Goal: Task Accomplishment & Management: Manage account settings

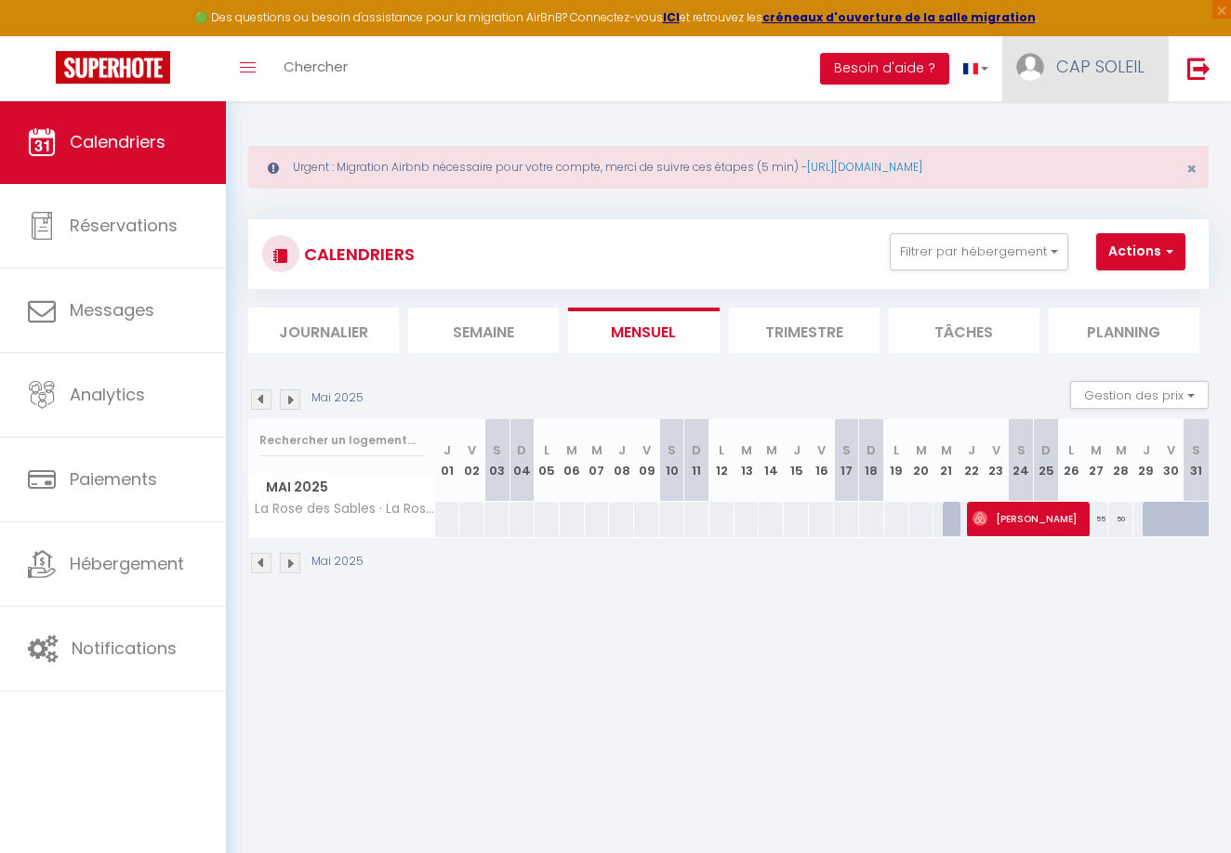
click at [1068, 67] on span "CAP SOLEIL" at bounding box center [1100, 66] width 88 height 23
click at [1062, 124] on link "Paramètres" at bounding box center [1093, 129] width 138 height 32
select select "28"
select select "fr"
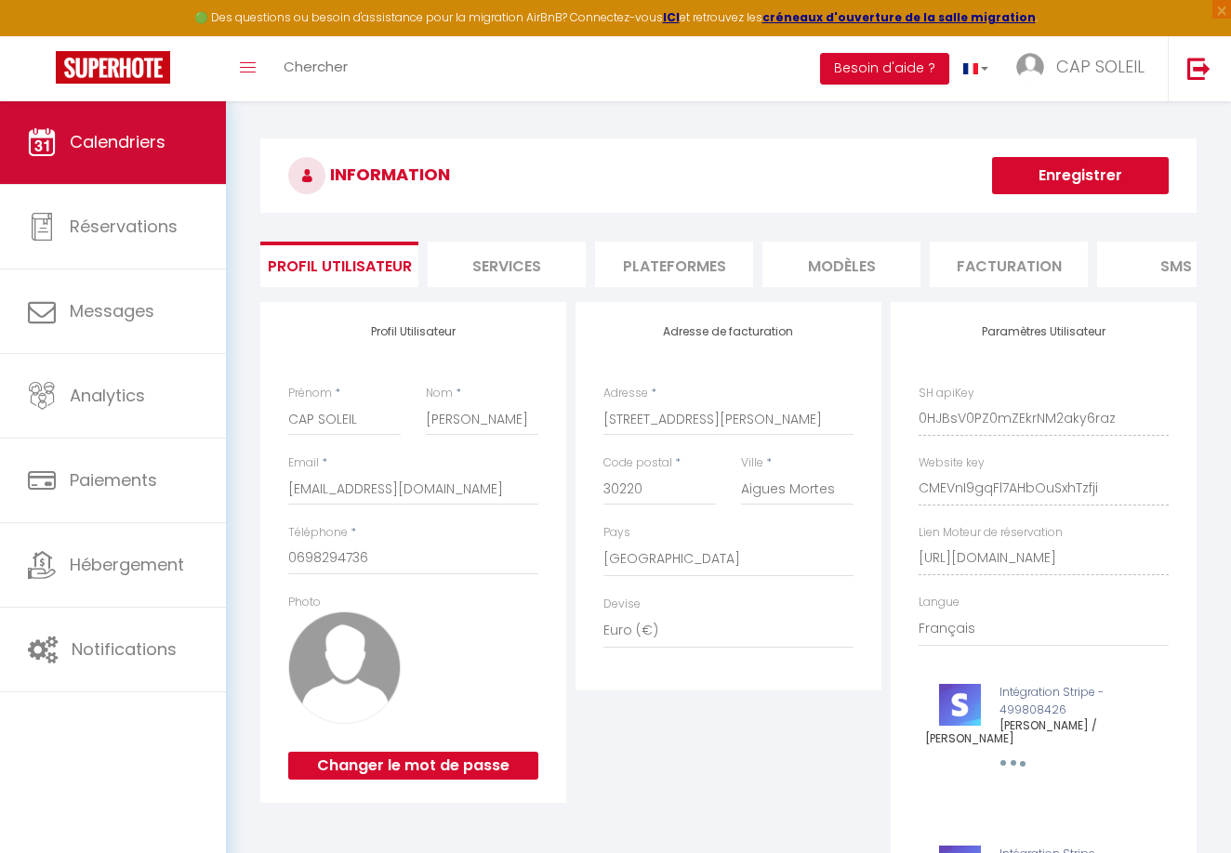
click at [136, 138] on span "Calendriers" at bounding box center [118, 141] width 96 height 23
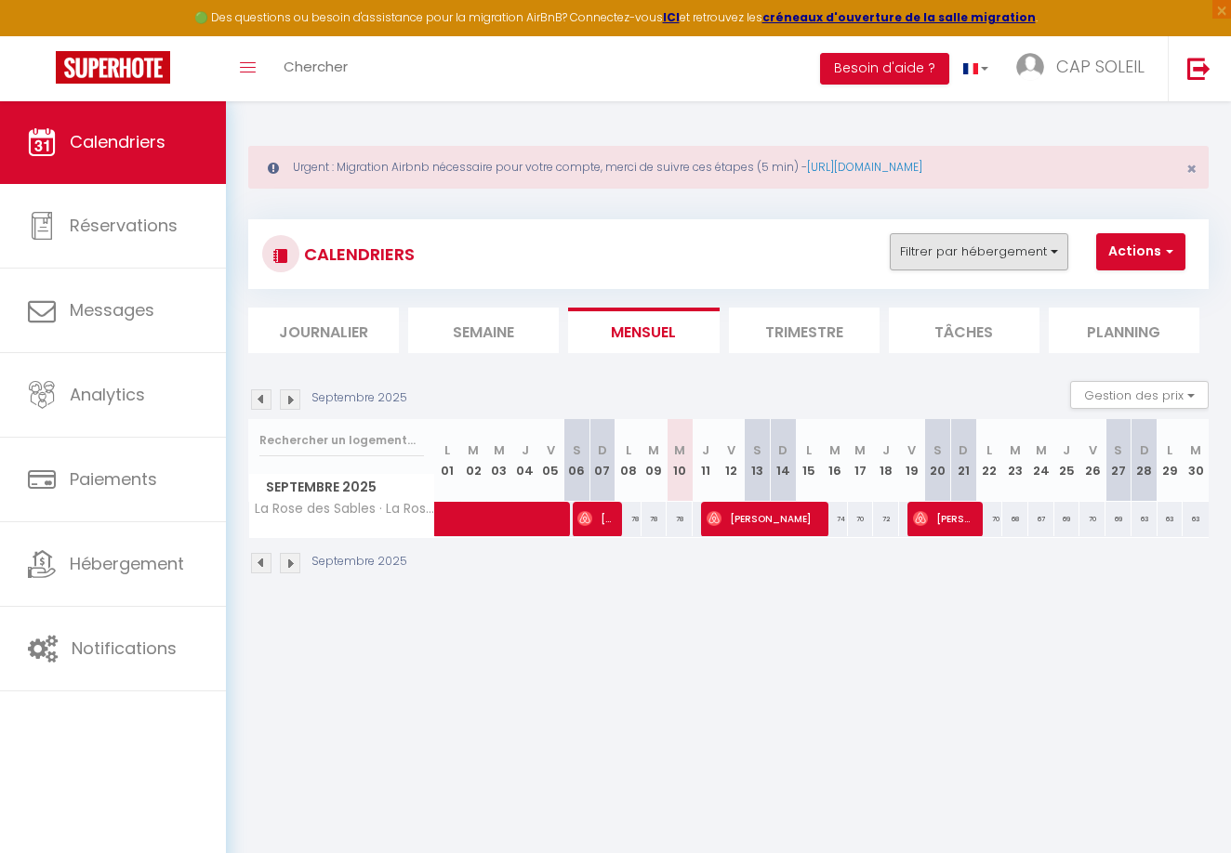
click at [992, 254] on button "Filtrer par hébergement" at bounding box center [979, 251] width 178 height 37
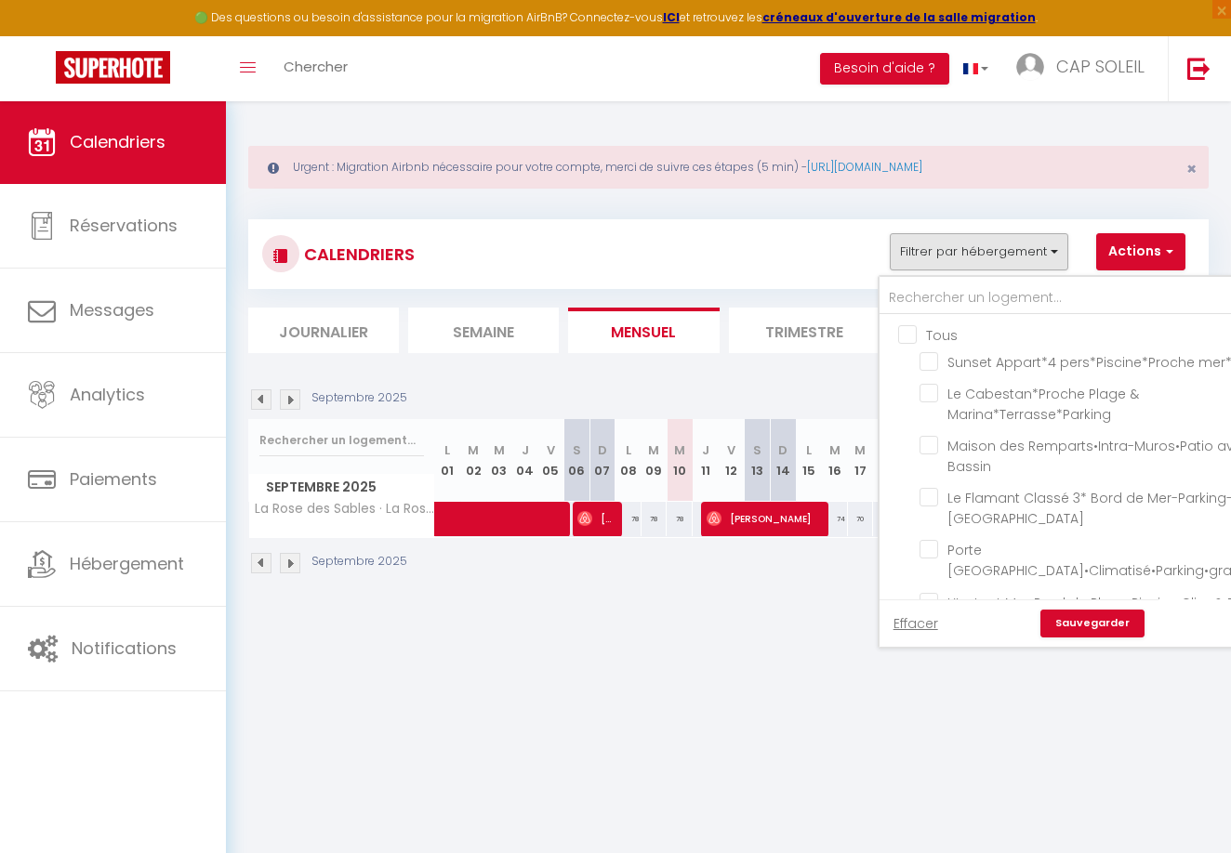
click at [900, 332] on input "Tous" at bounding box center [1103, 333] width 411 height 19
checkbox input "true"
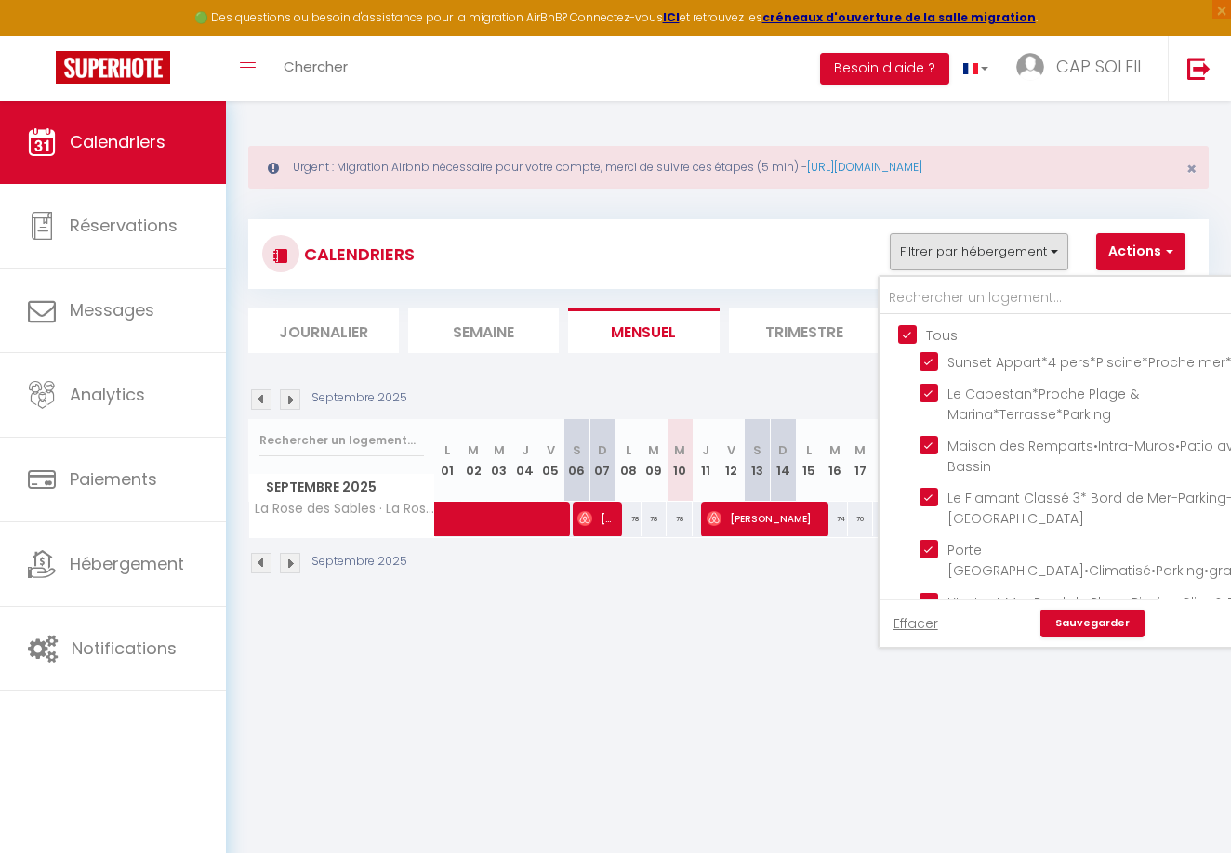
checkbox input "true"
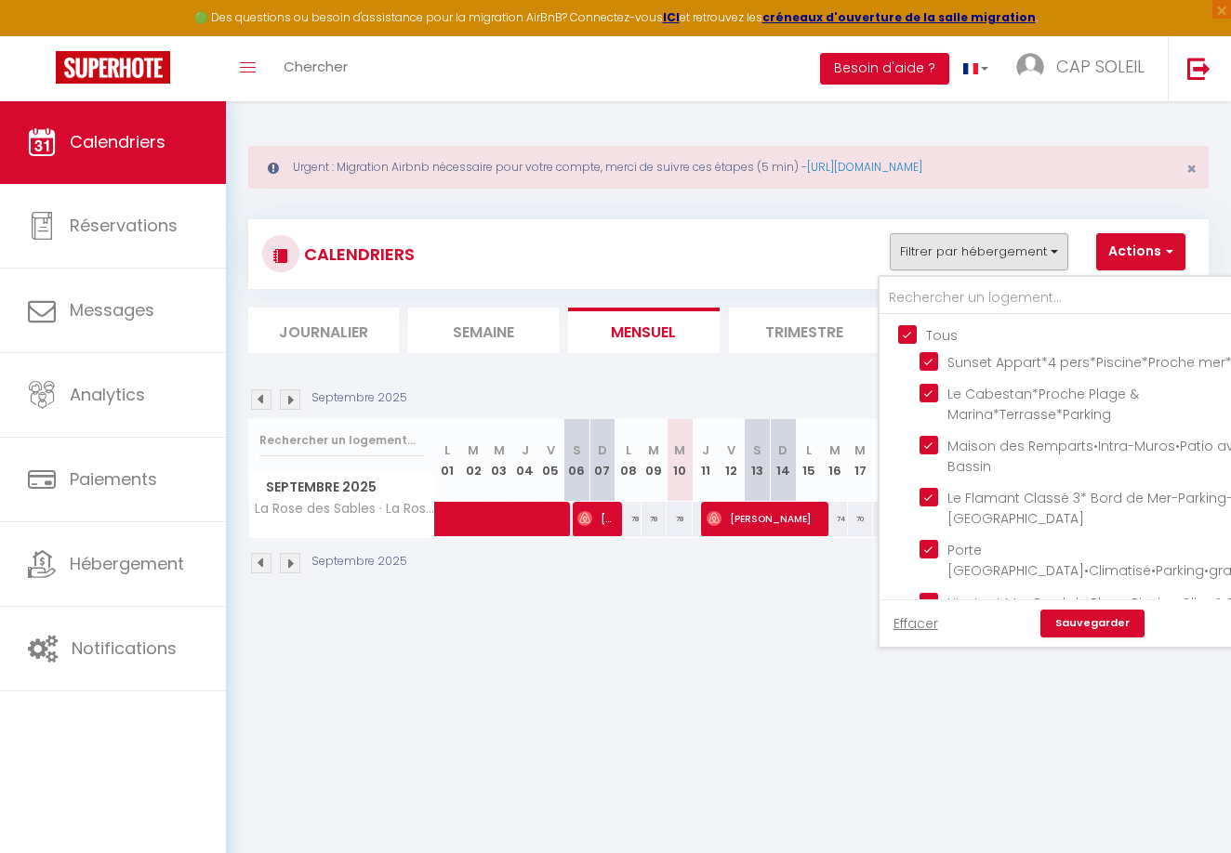
checkbox input "true"
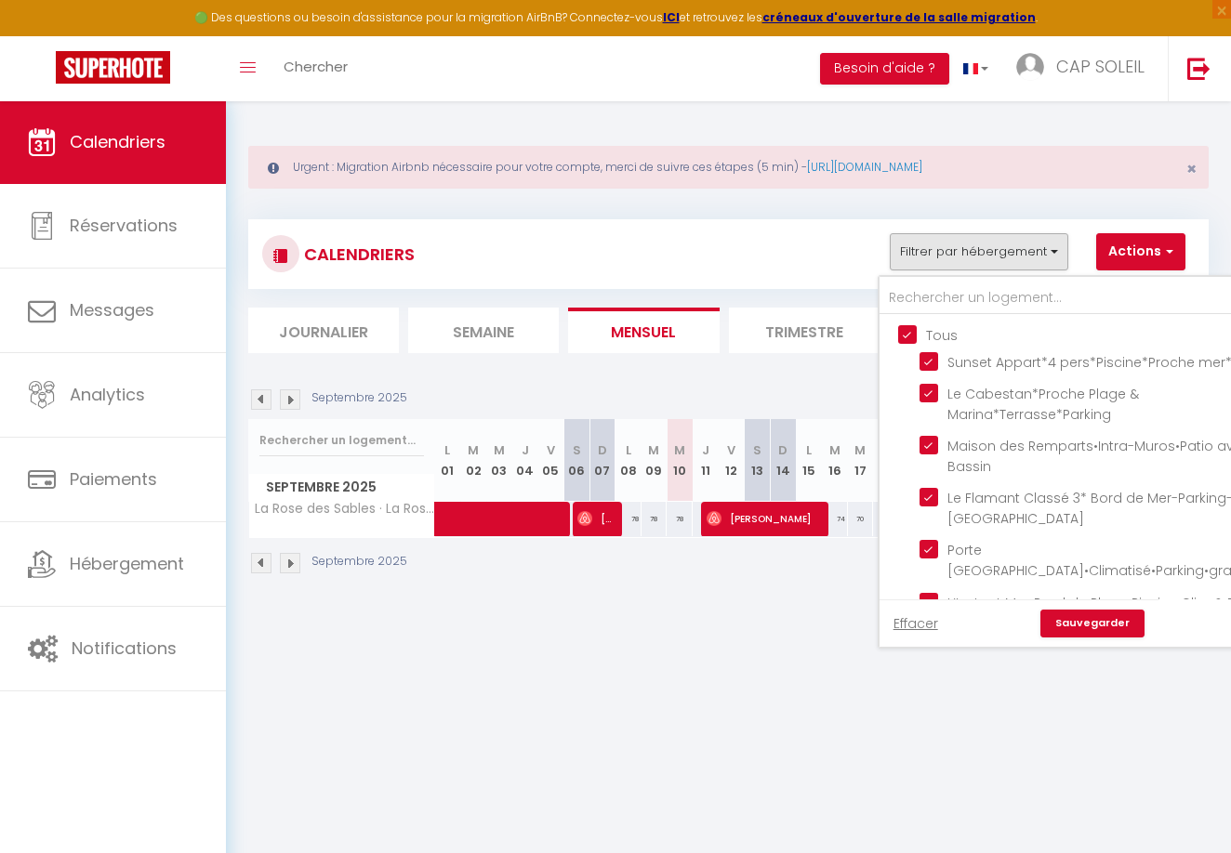
checkbox input "true"
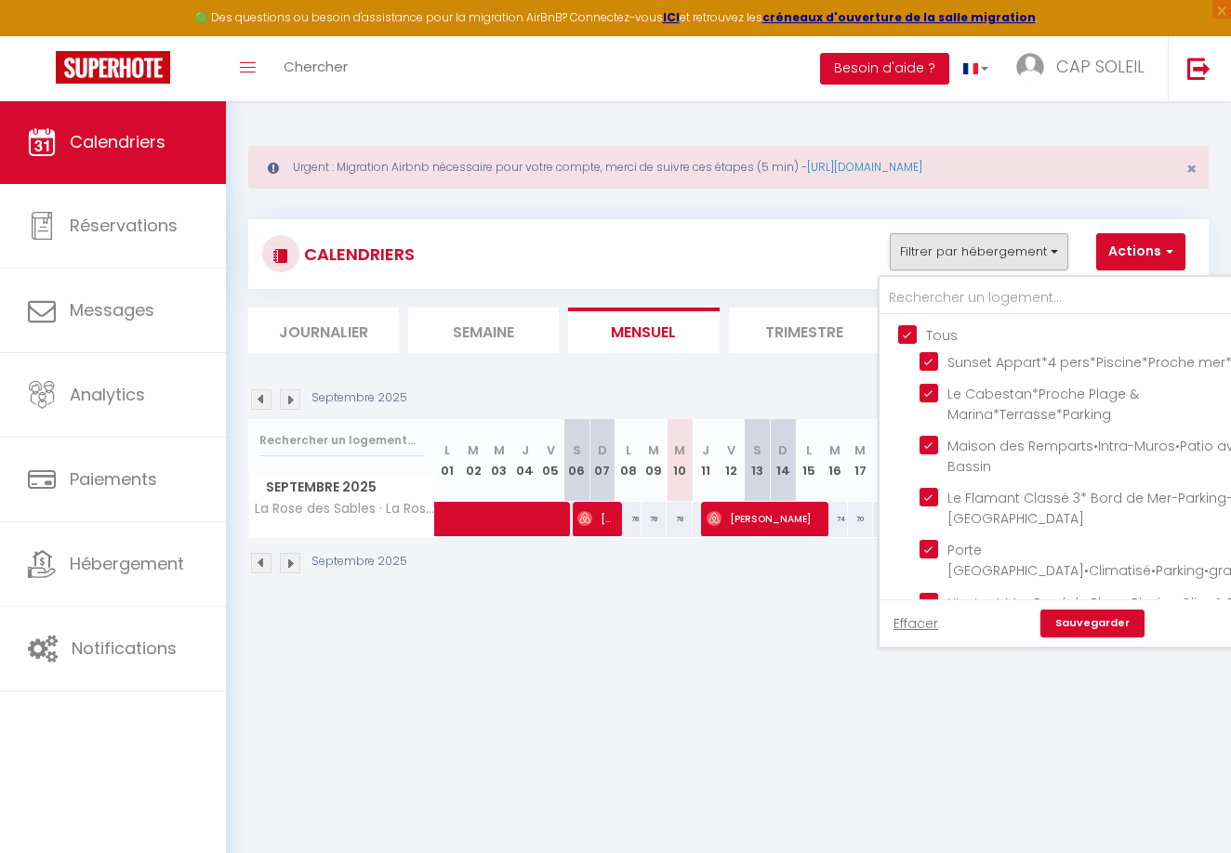
checkbox input "true"
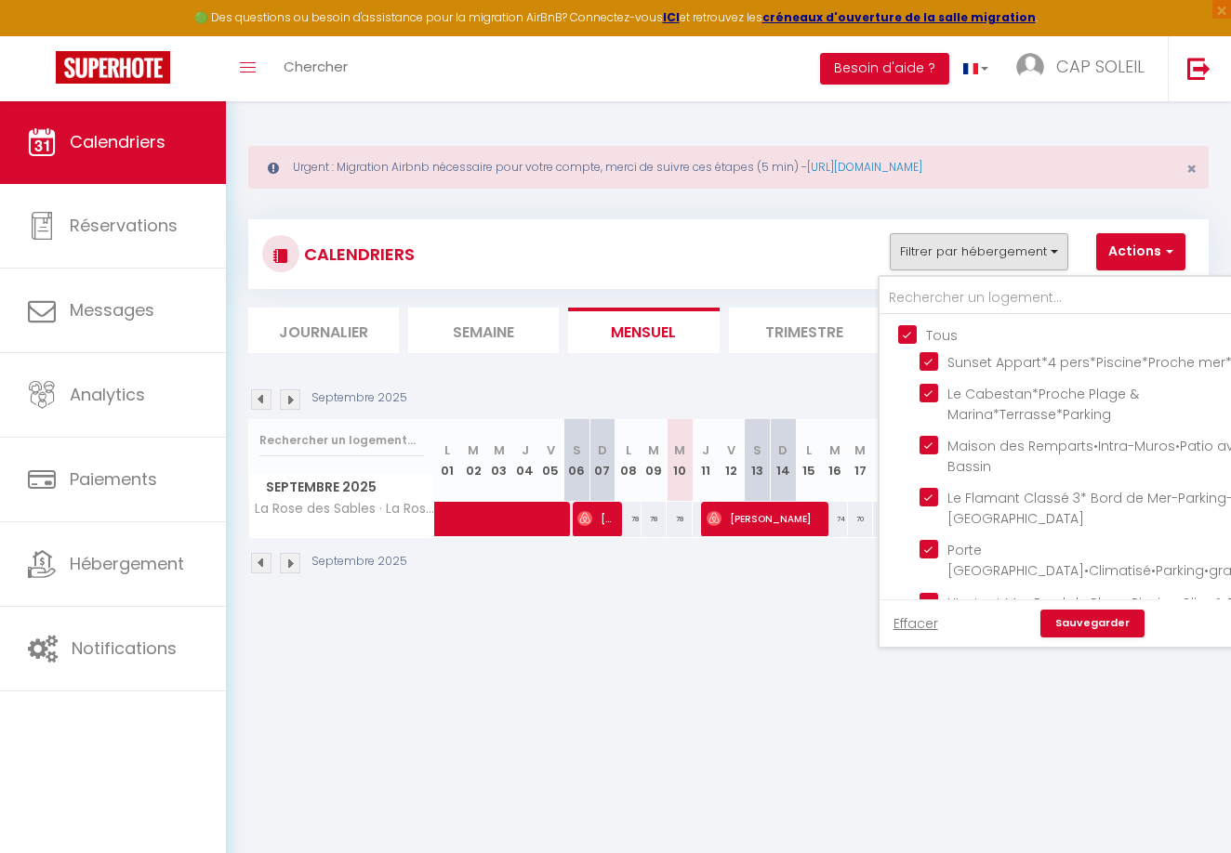
checkbox input "true"
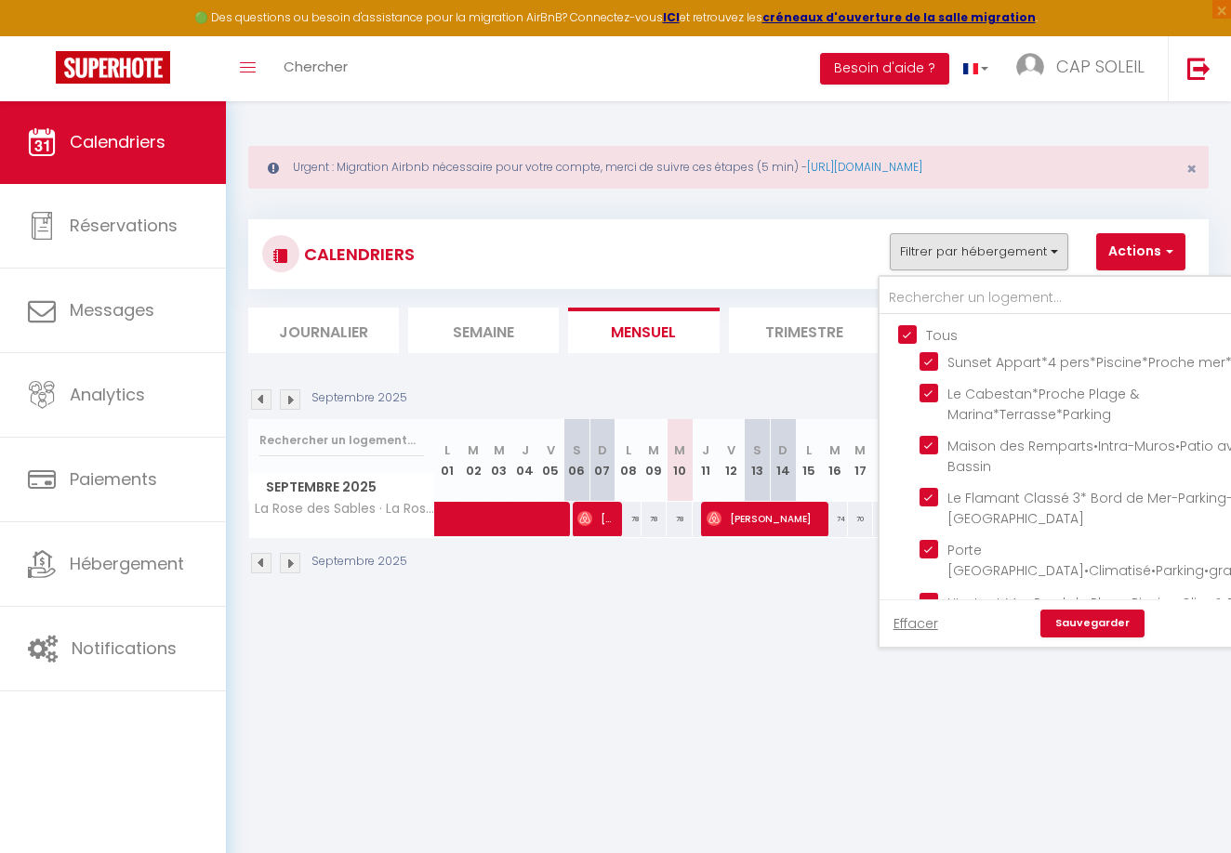
click at [910, 334] on input "Tous" at bounding box center [1103, 333] width 411 height 19
checkbox input "false"
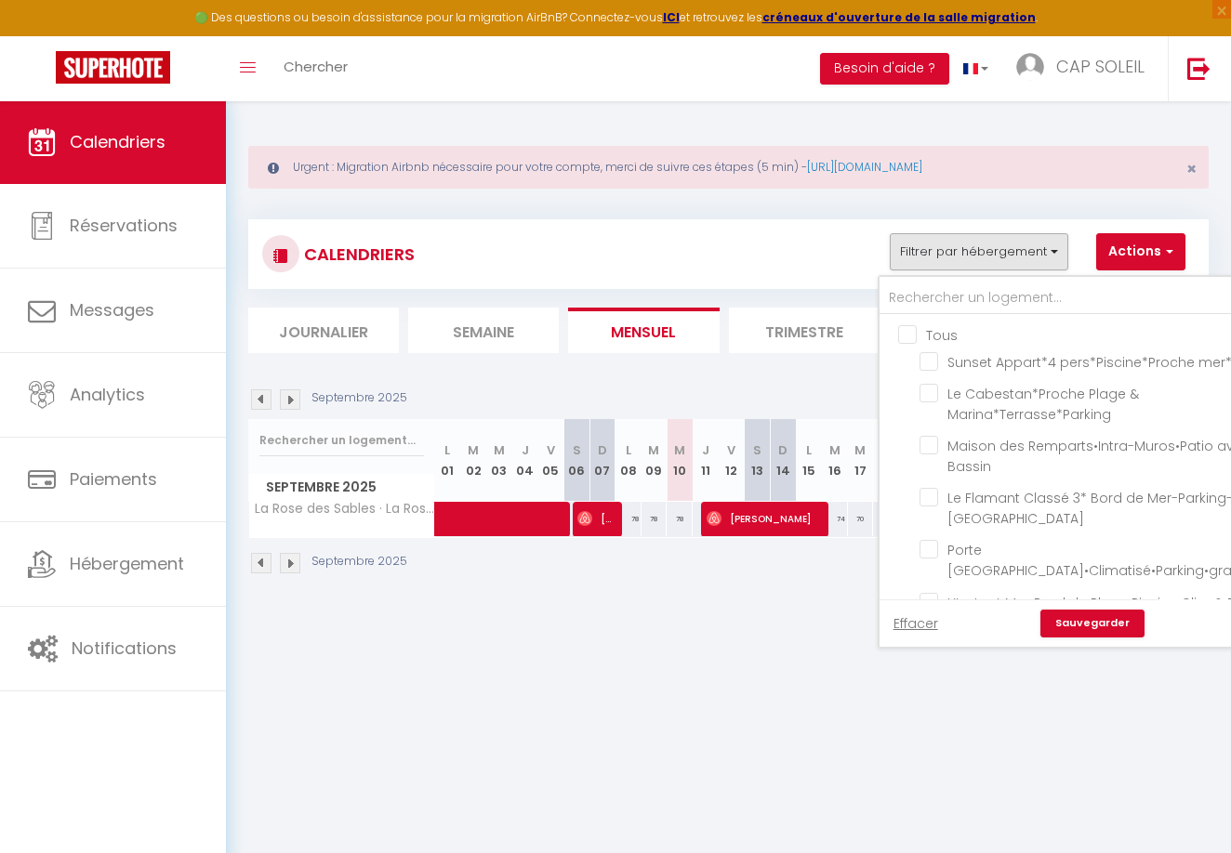
checkbox input "false"
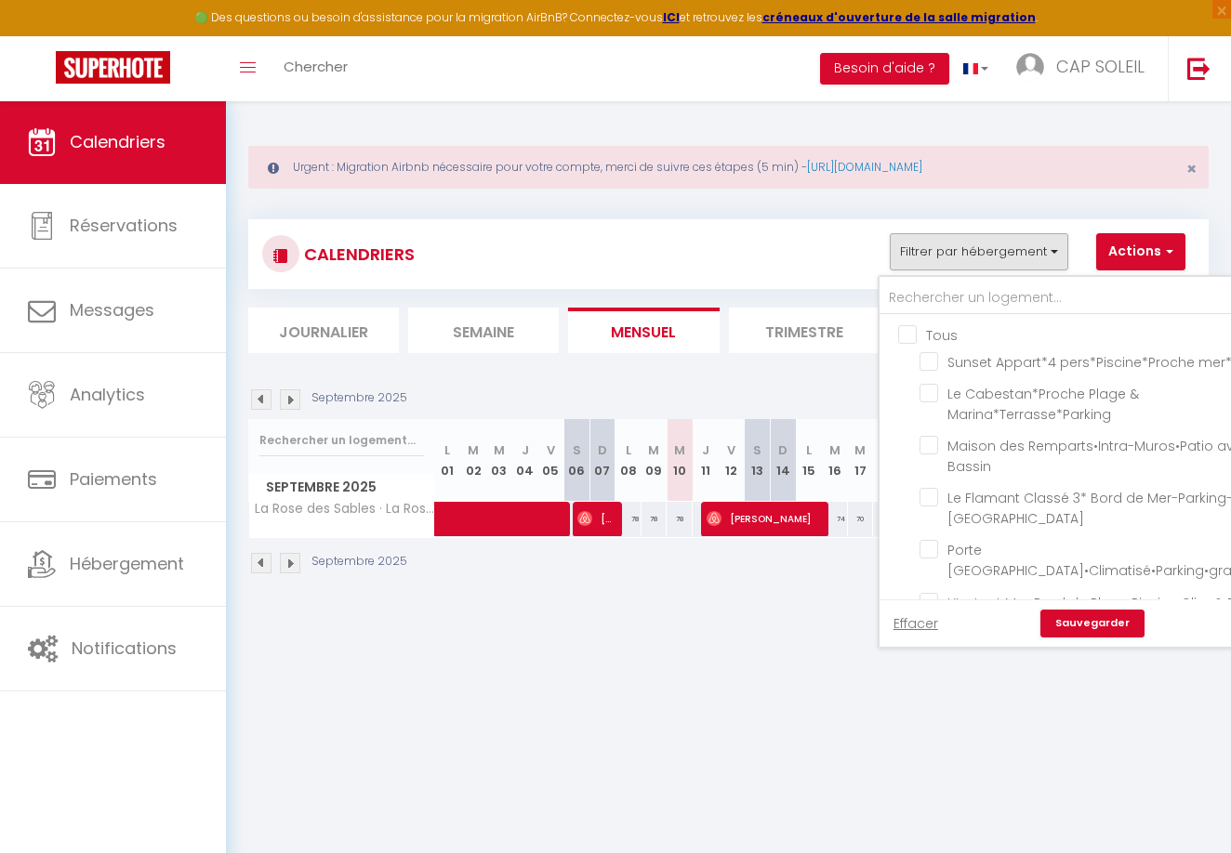
checkbox input "false"
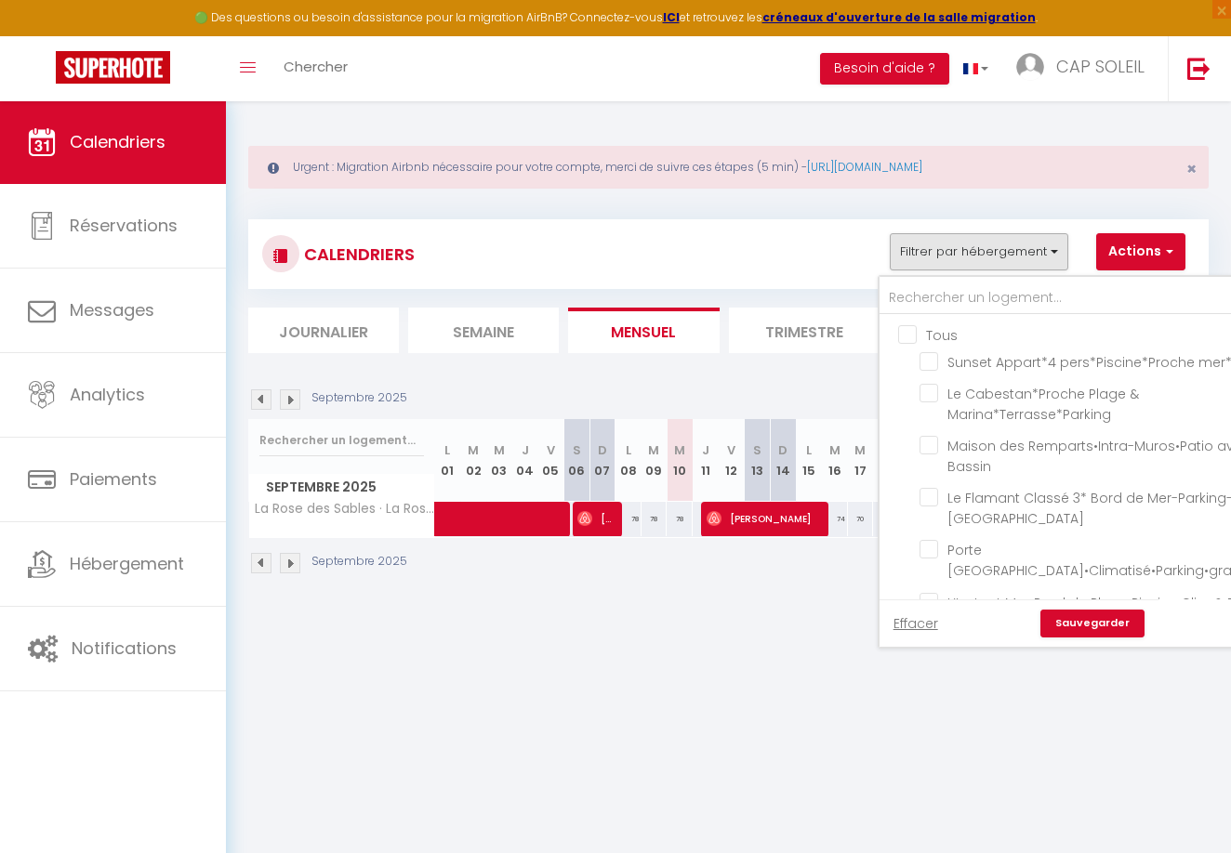
checkbox input "false"
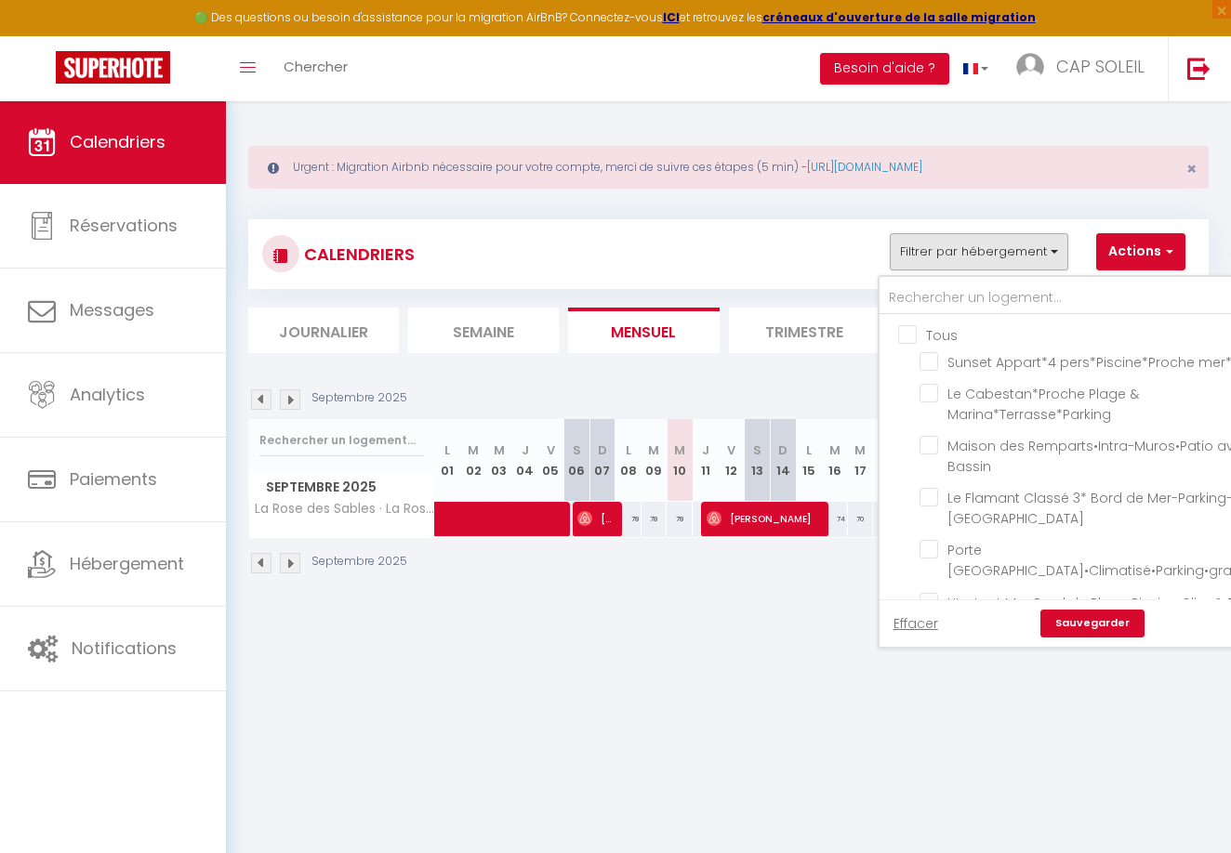
checkbox input "false"
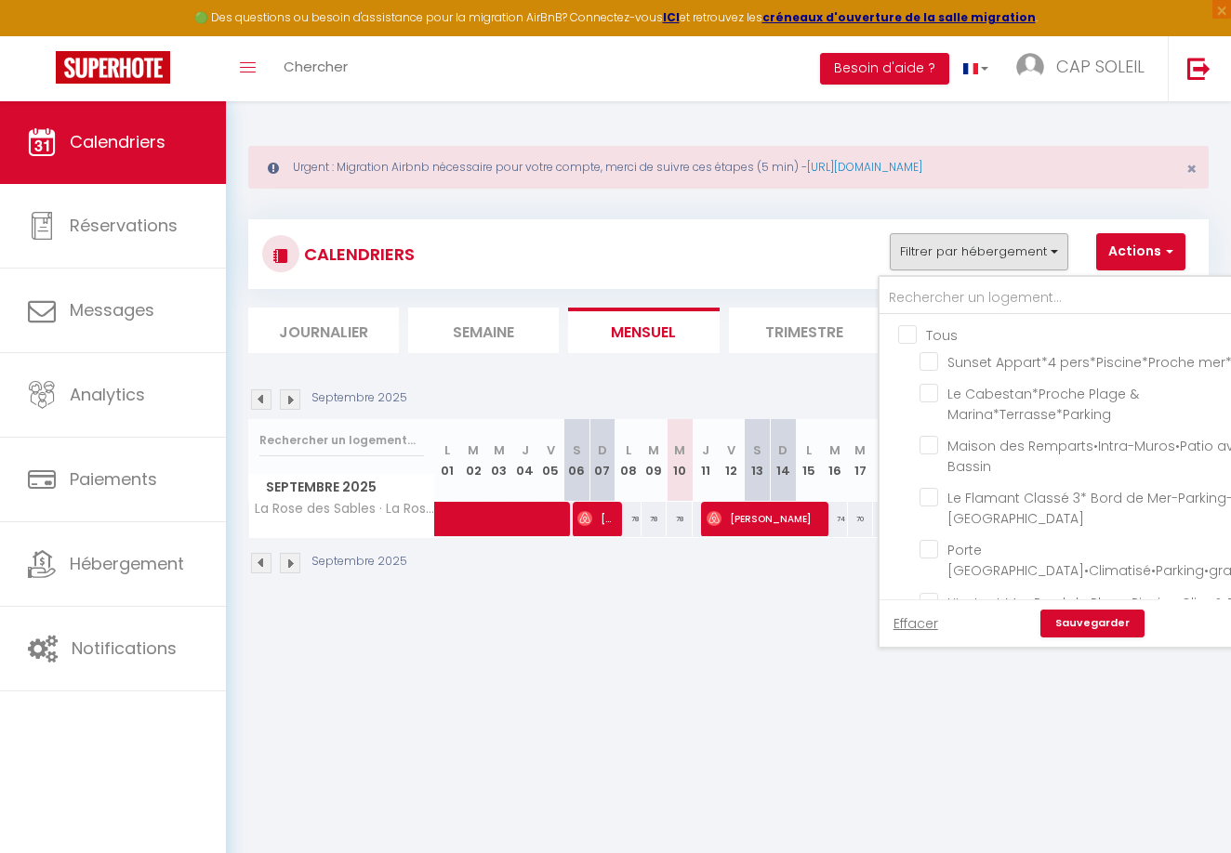
checkbox input "false"
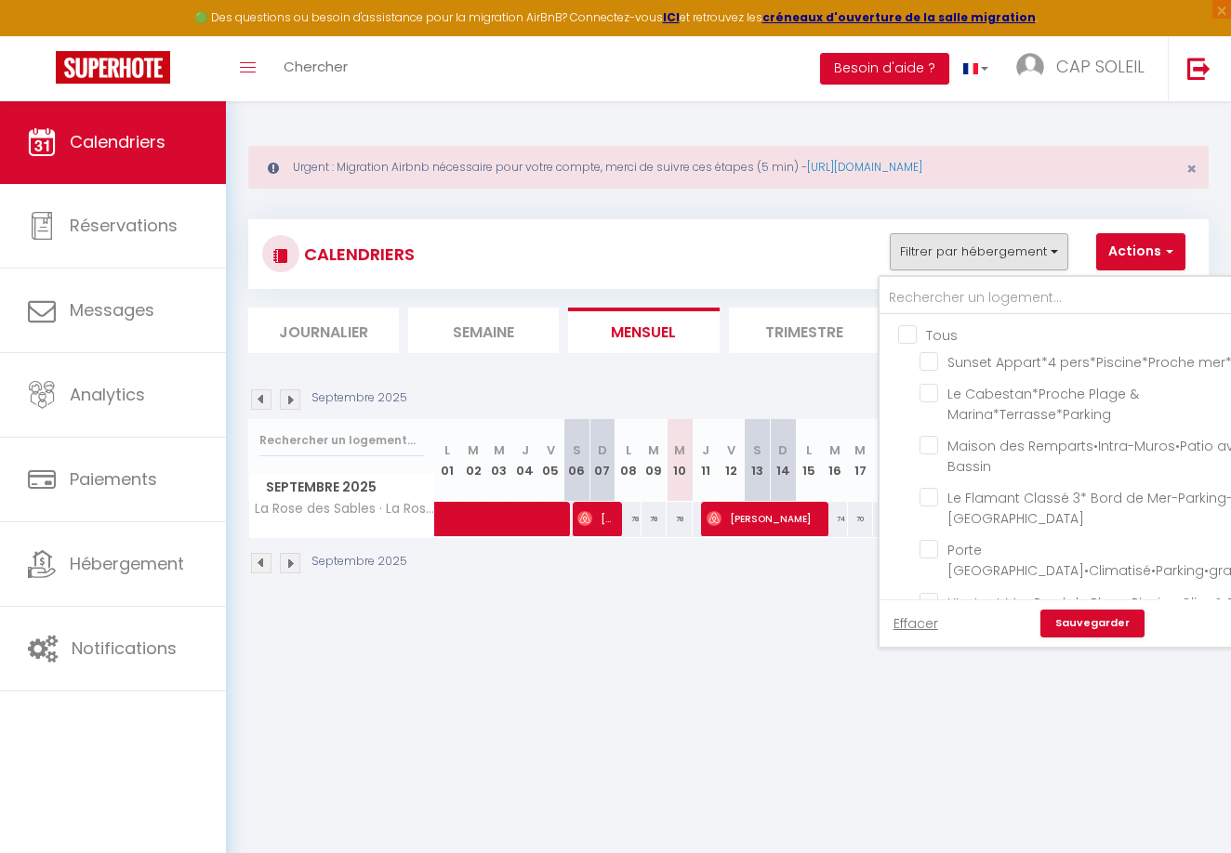
checkbox input "false"
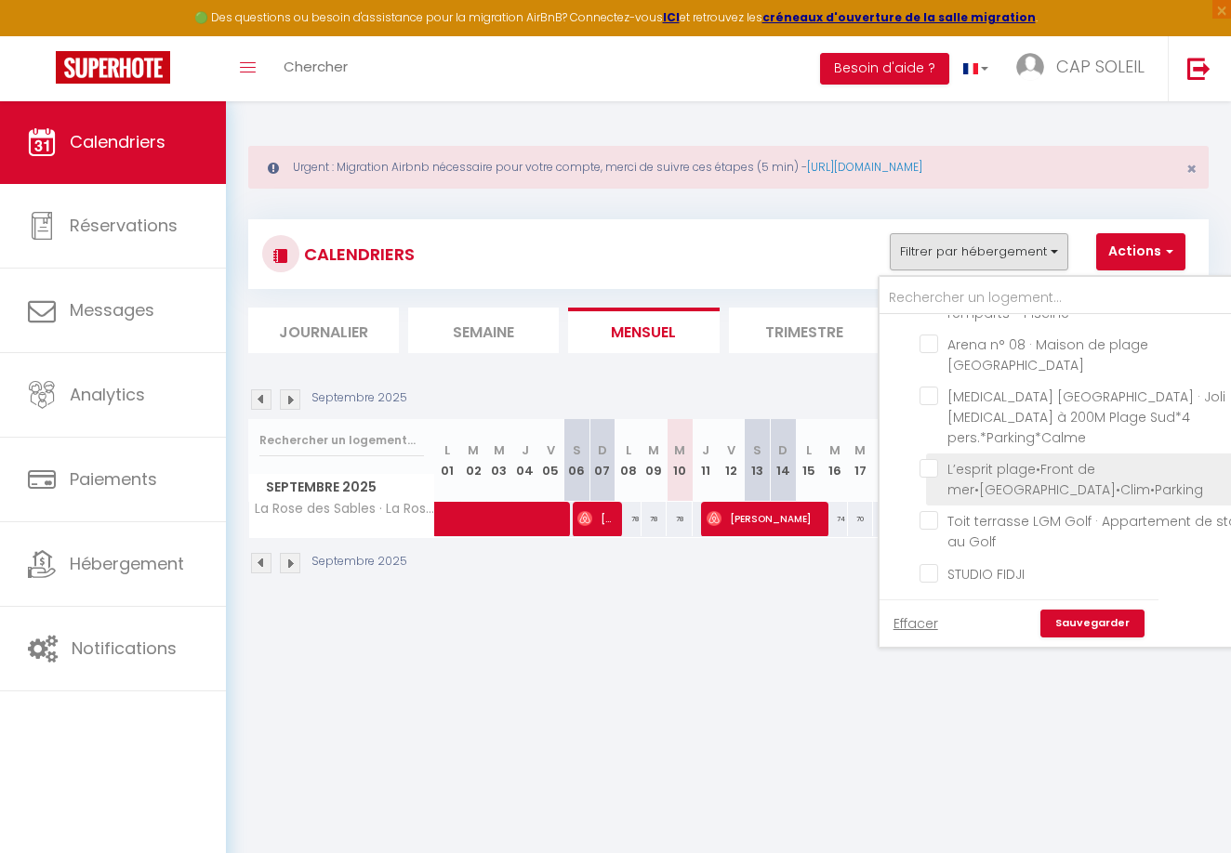
scroll to position [1286, 0]
click at [926, 466] on input "L’esprit plage•Front de mer•[GEOGRAPHIC_DATA]•Clim•Parking" at bounding box center [1101, 468] width 364 height 19
checkbox input "true"
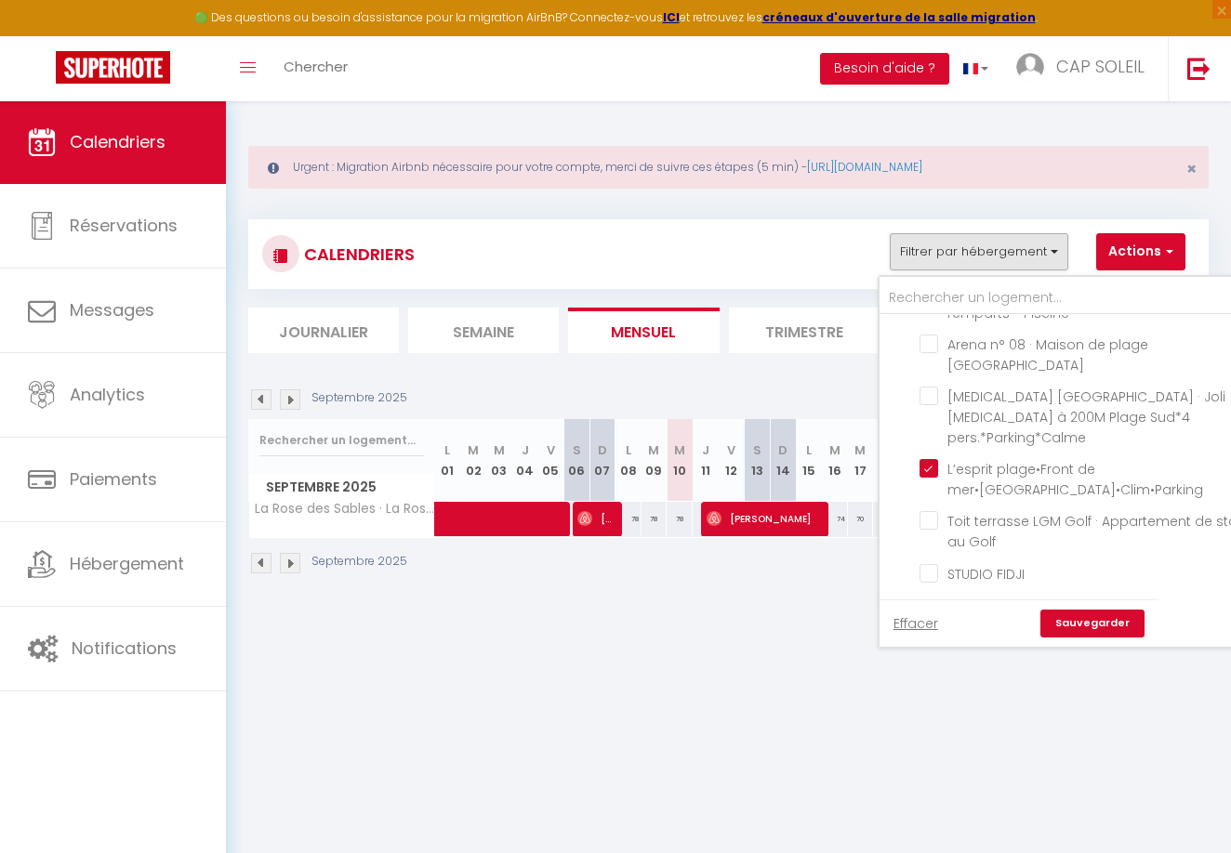
click at [1105, 626] on link "Sauvegarder" at bounding box center [1092, 624] width 104 height 28
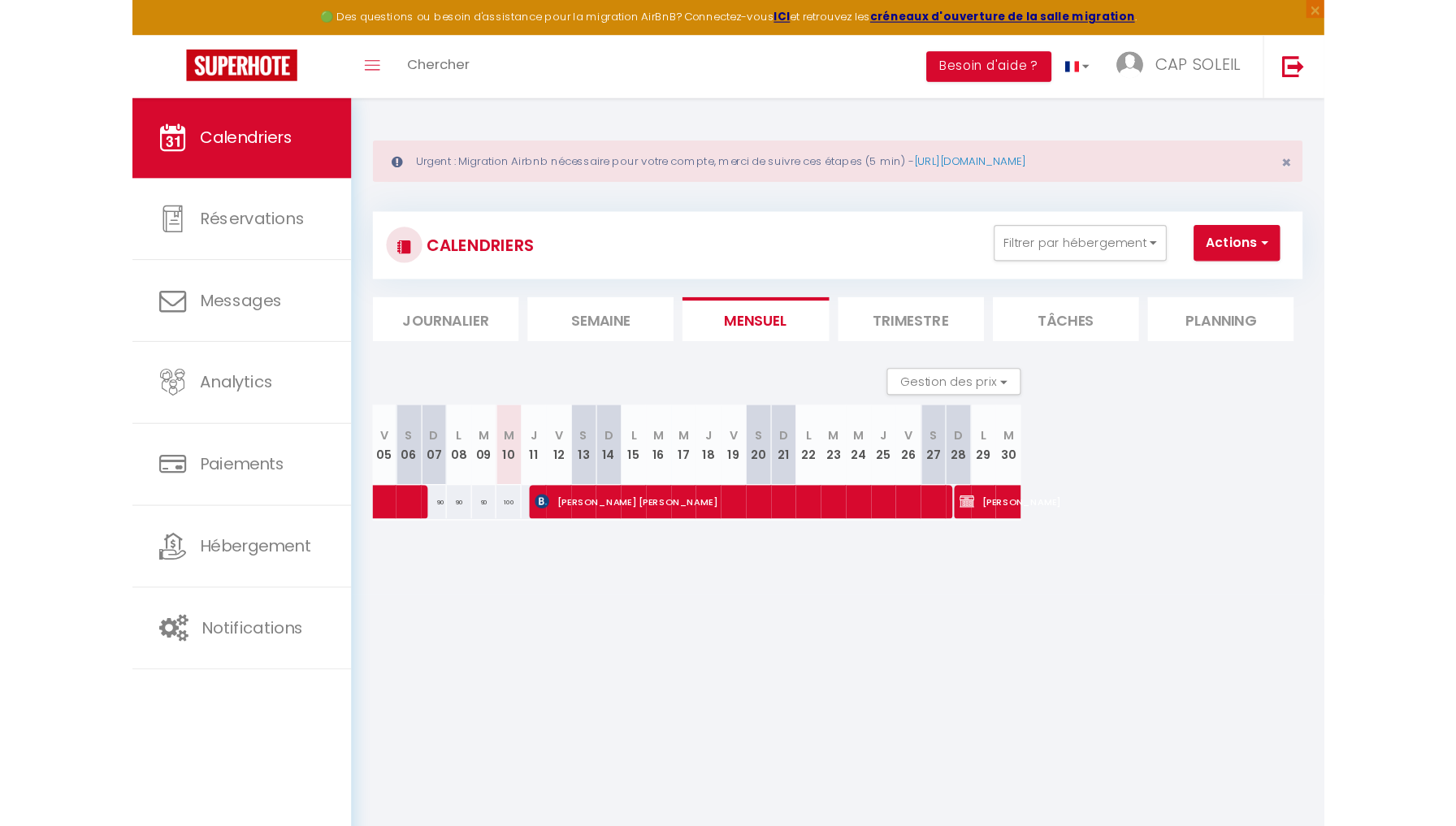
scroll to position [0, 0]
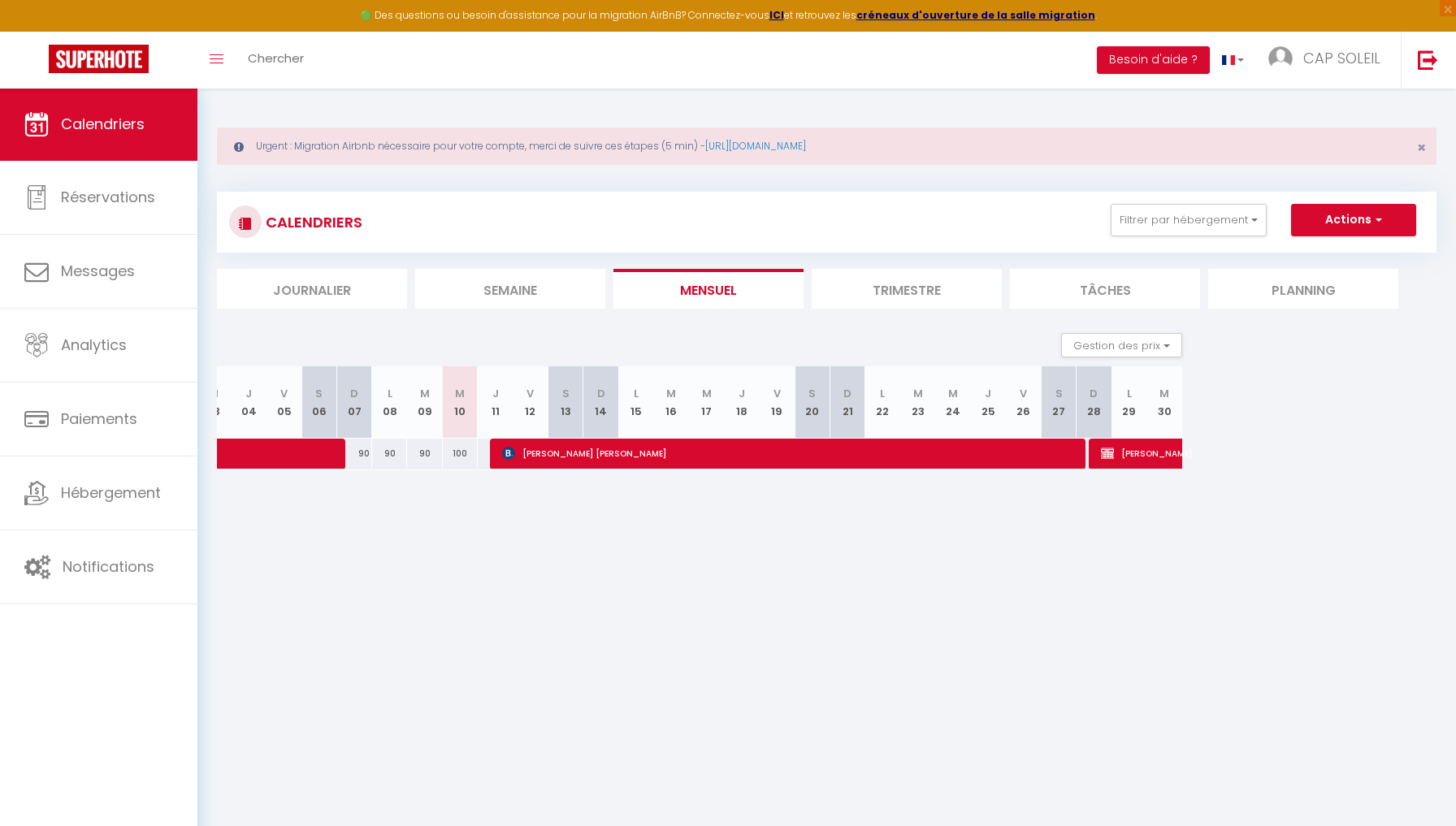
select select "fr"
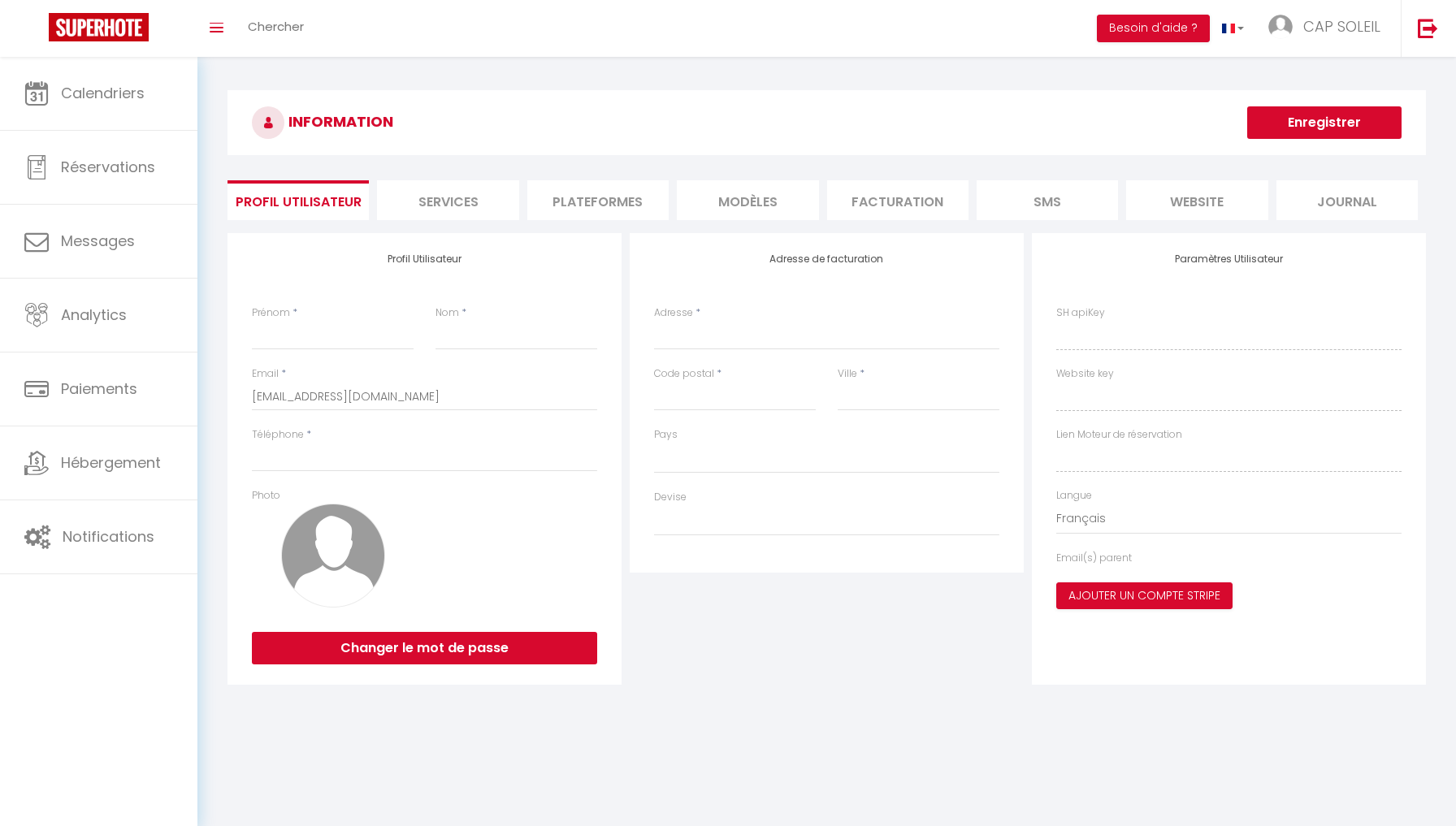
type input "CAP SOLEIL"
type input "[PERSON_NAME]"
type input "0698294736"
type input "[STREET_ADDRESS][PERSON_NAME]"
type input "30220"
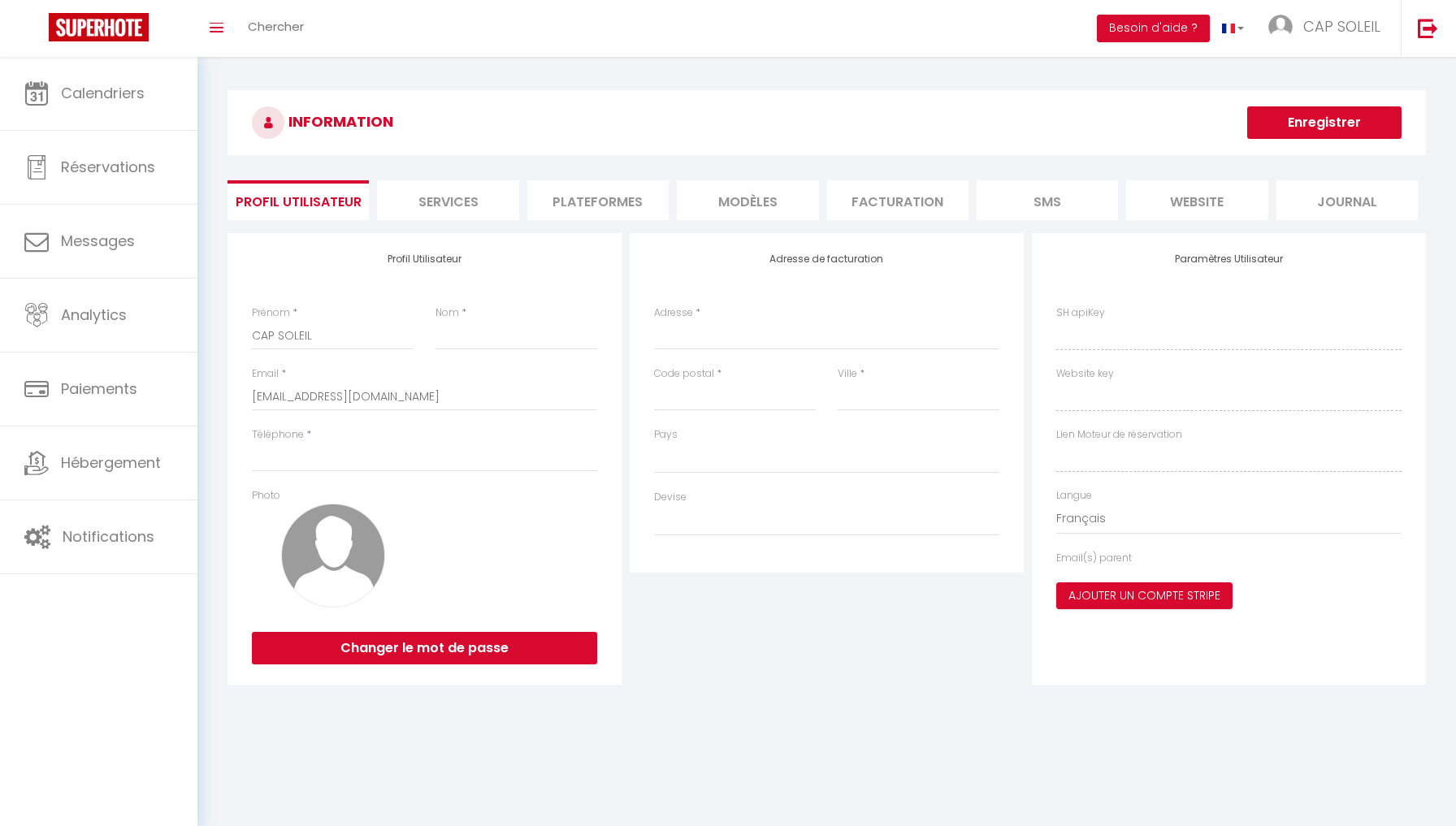
type input "Aigues Mortes"
type input "0HJBsV0PZ0mZEkrNM2aky6raz"
type input "CMEVnI9gqFl7AHbOuSxhTzfji"
type input "[URL][DOMAIN_NAME]"
select select "28"
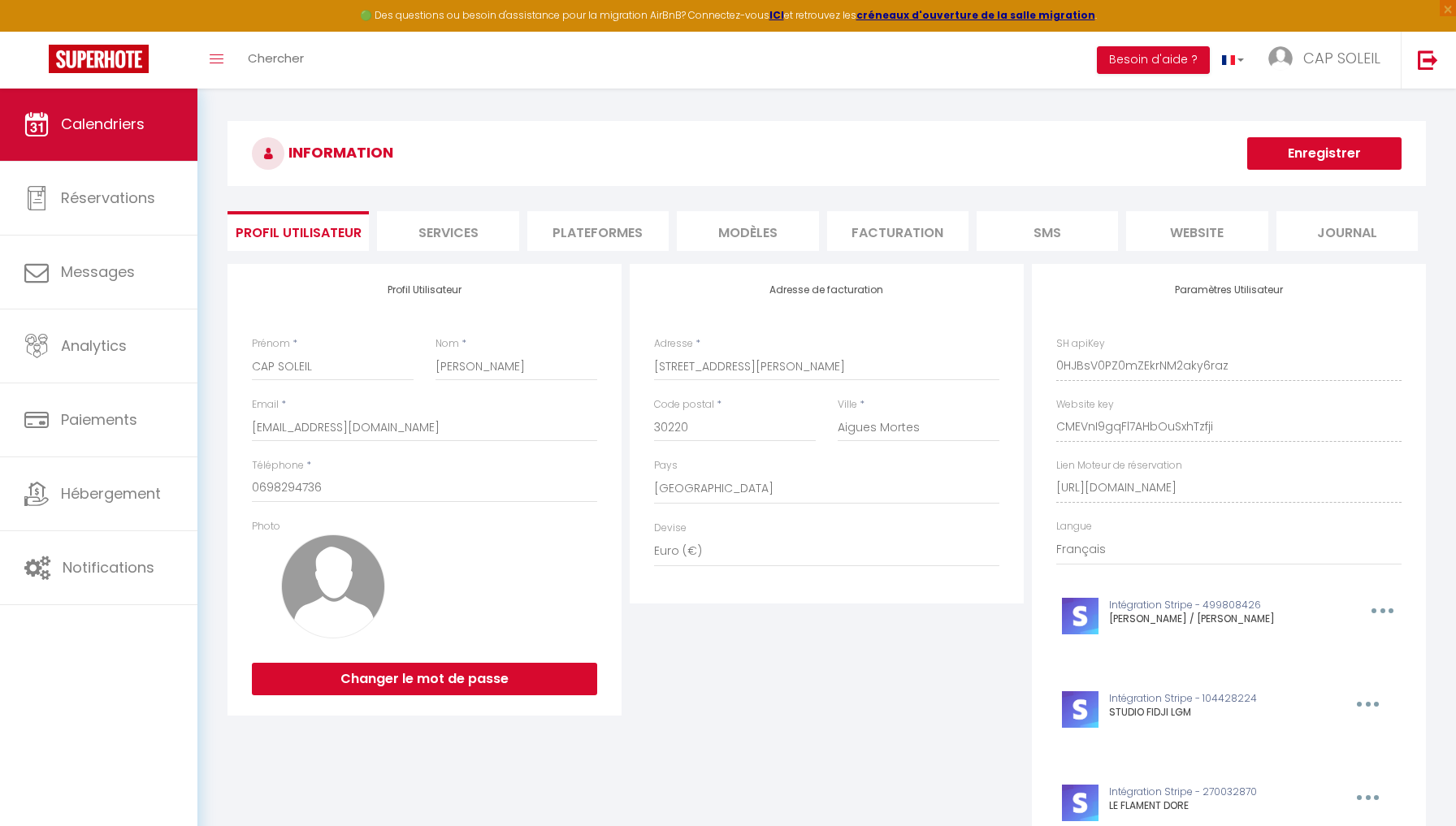
click at [109, 126] on span "Calendriers" at bounding box center [103, 123] width 84 height 20
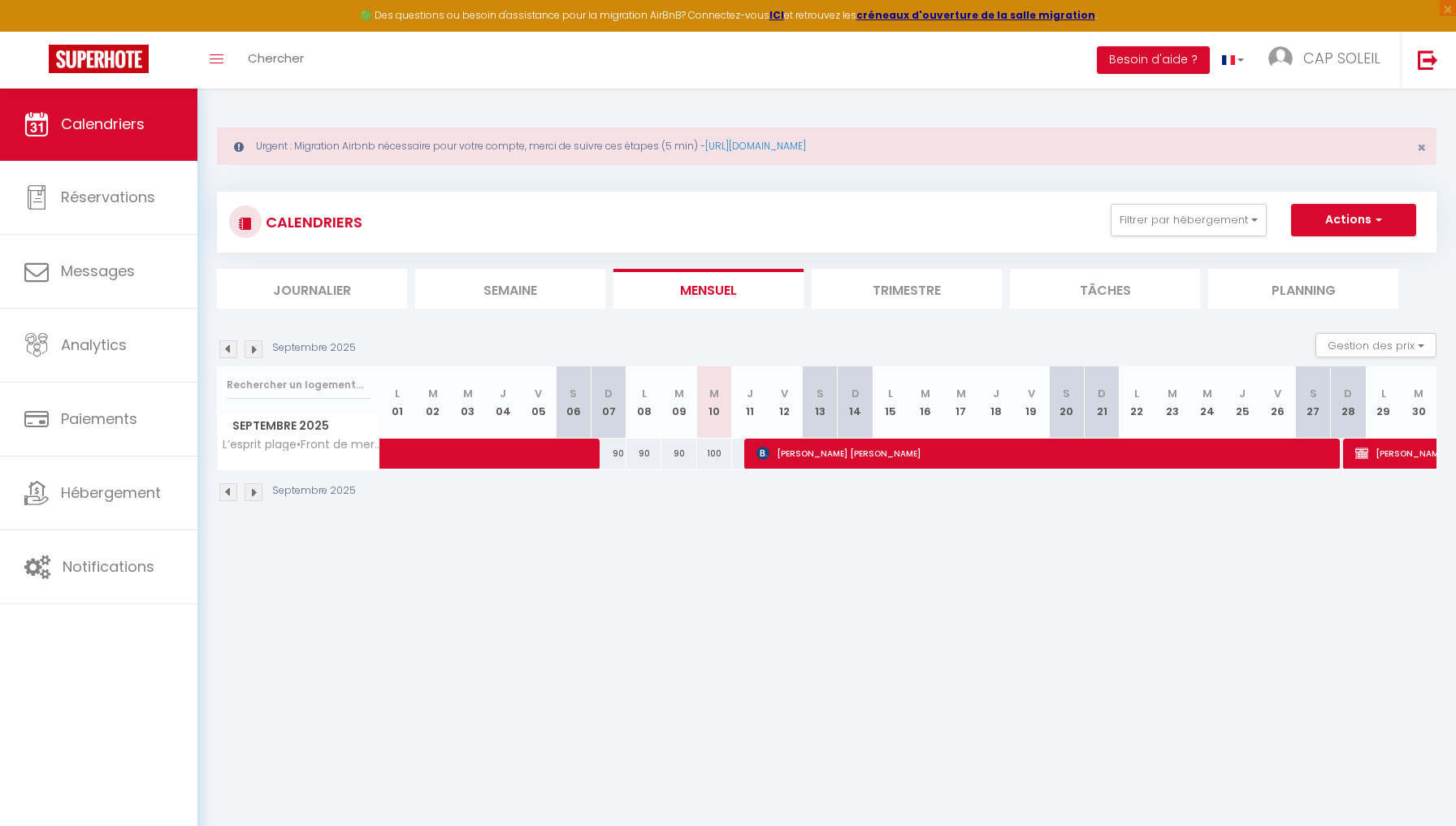
click at [255, 347] on img at bounding box center [253, 349] width 17 height 17
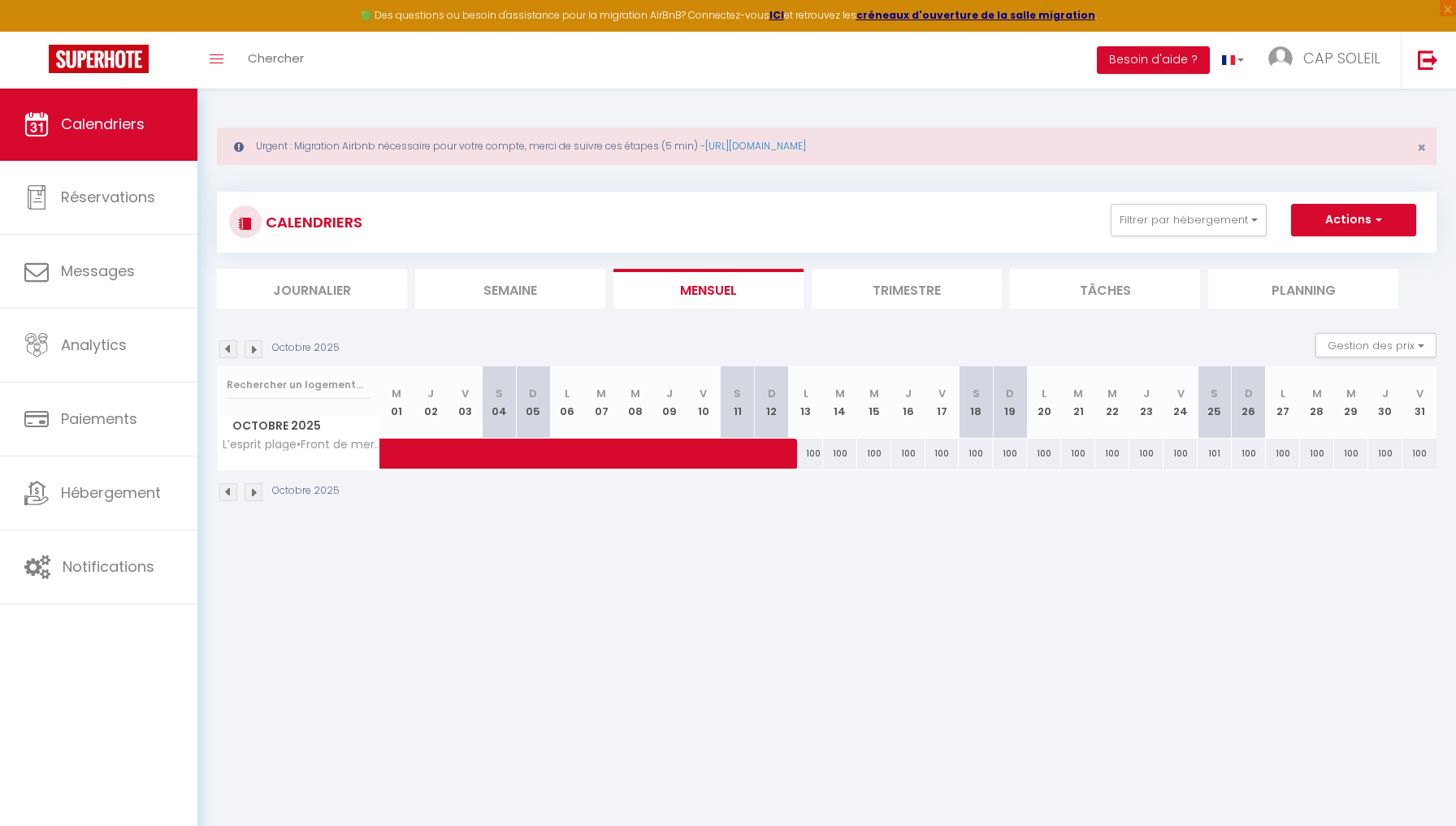
click at [224, 347] on img at bounding box center [228, 349] width 17 height 17
select select
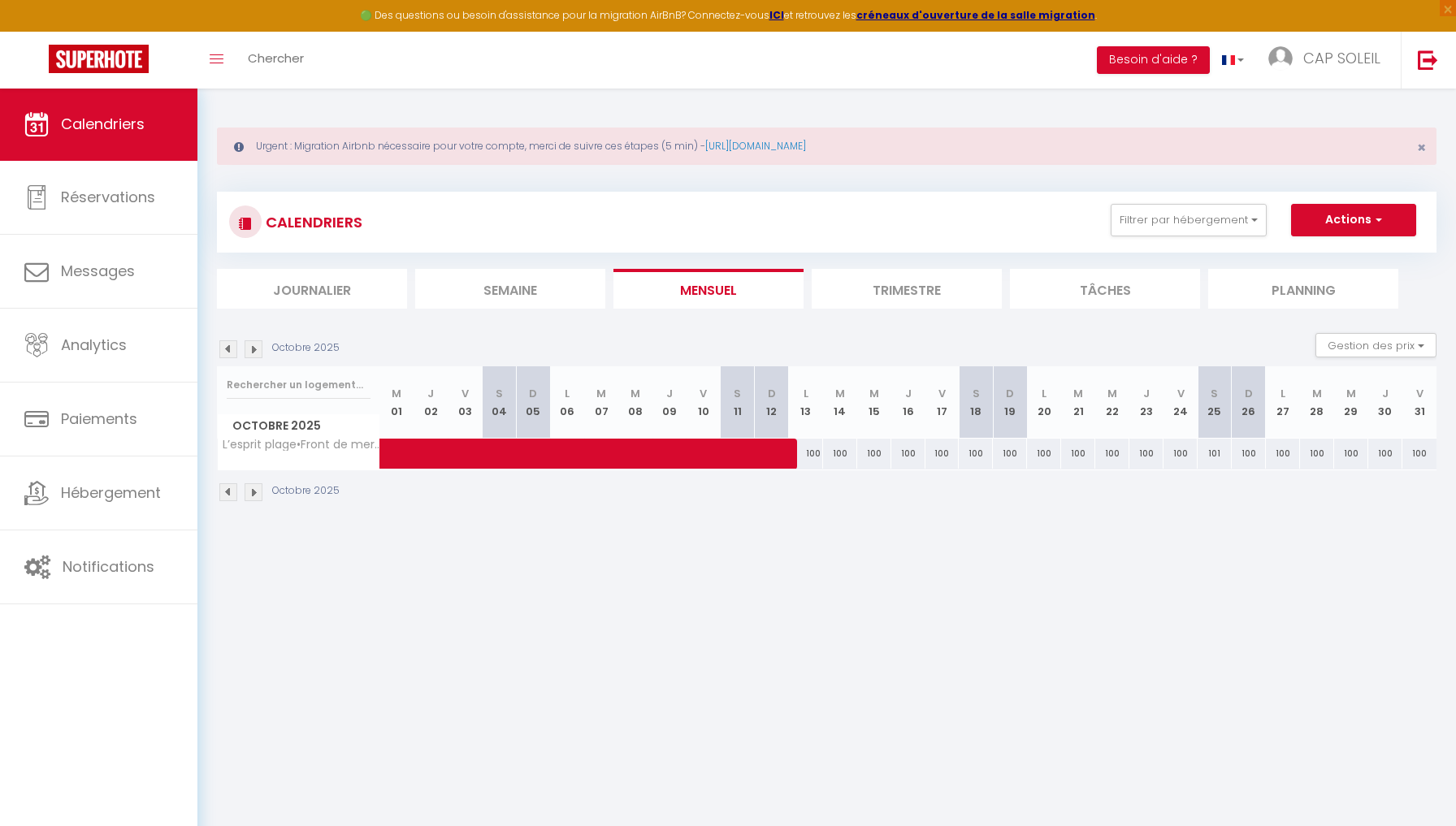
select select
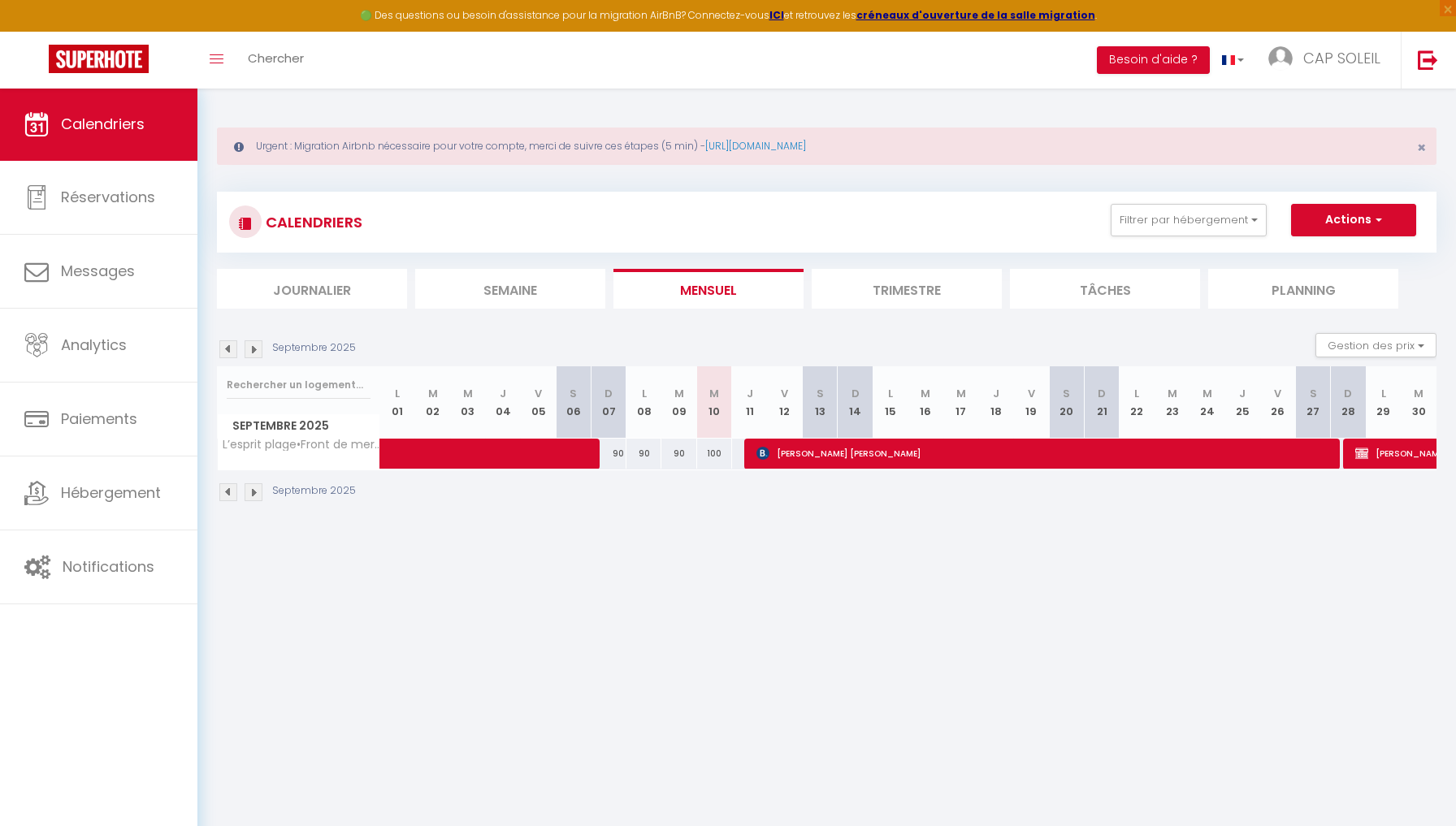
click at [1044, 454] on span "[PERSON_NAME] [PERSON_NAME]" at bounding box center [1041, 453] width 571 height 31
select select "OK"
select select "KO"
select select "0"
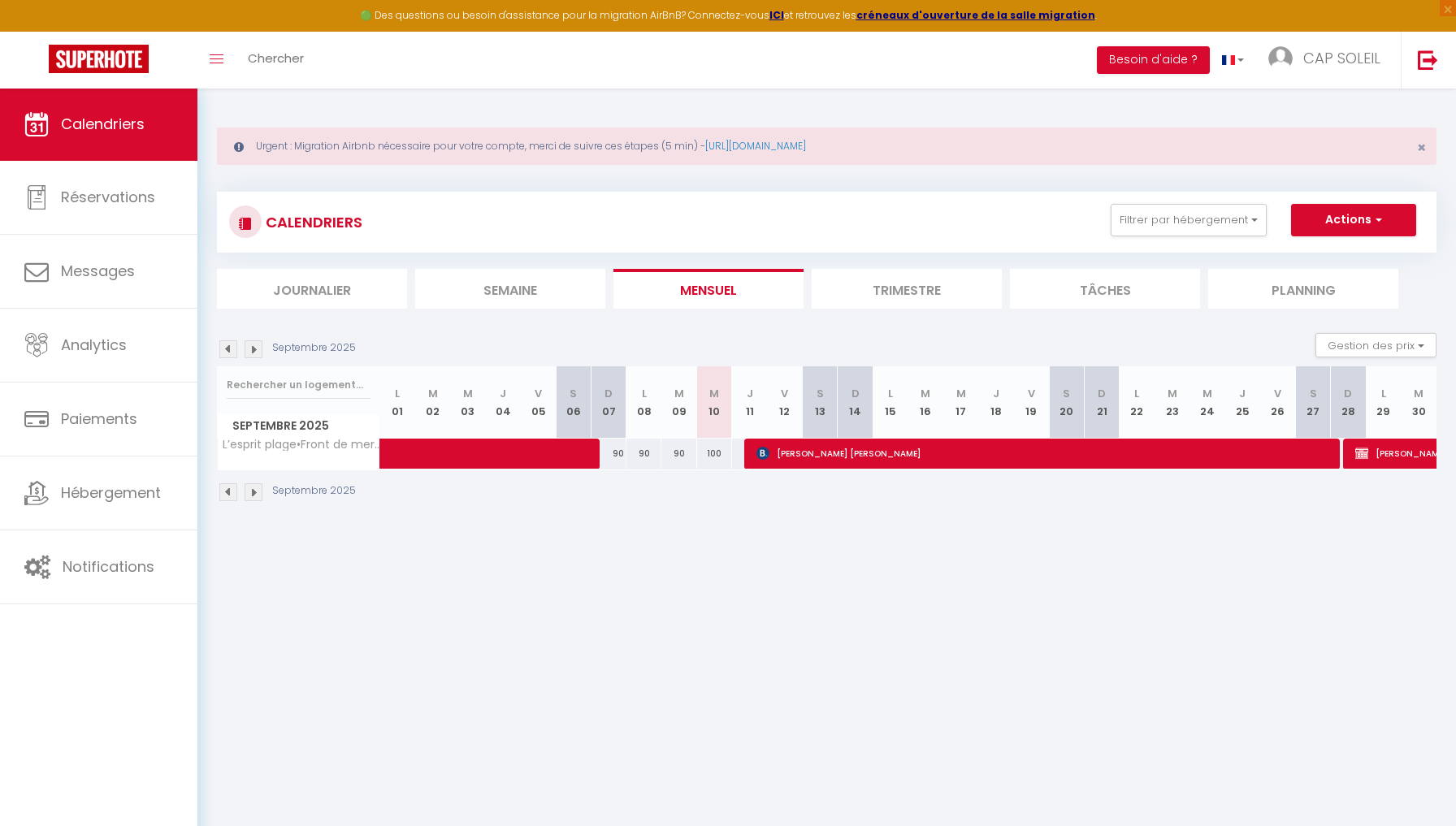
select select "1"
select select
